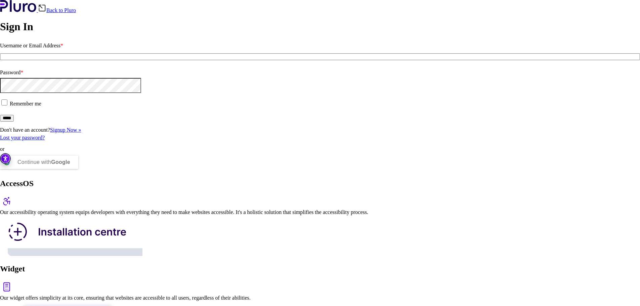
type input "**********"
click at [14, 122] on input "*****" at bounding box center [7, 118] width 14 height 7
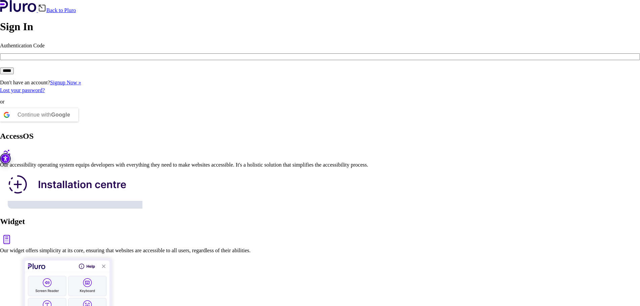
scroll to position [98, 0]
